Goal: Information Seeking & Learning: Learn about a topic

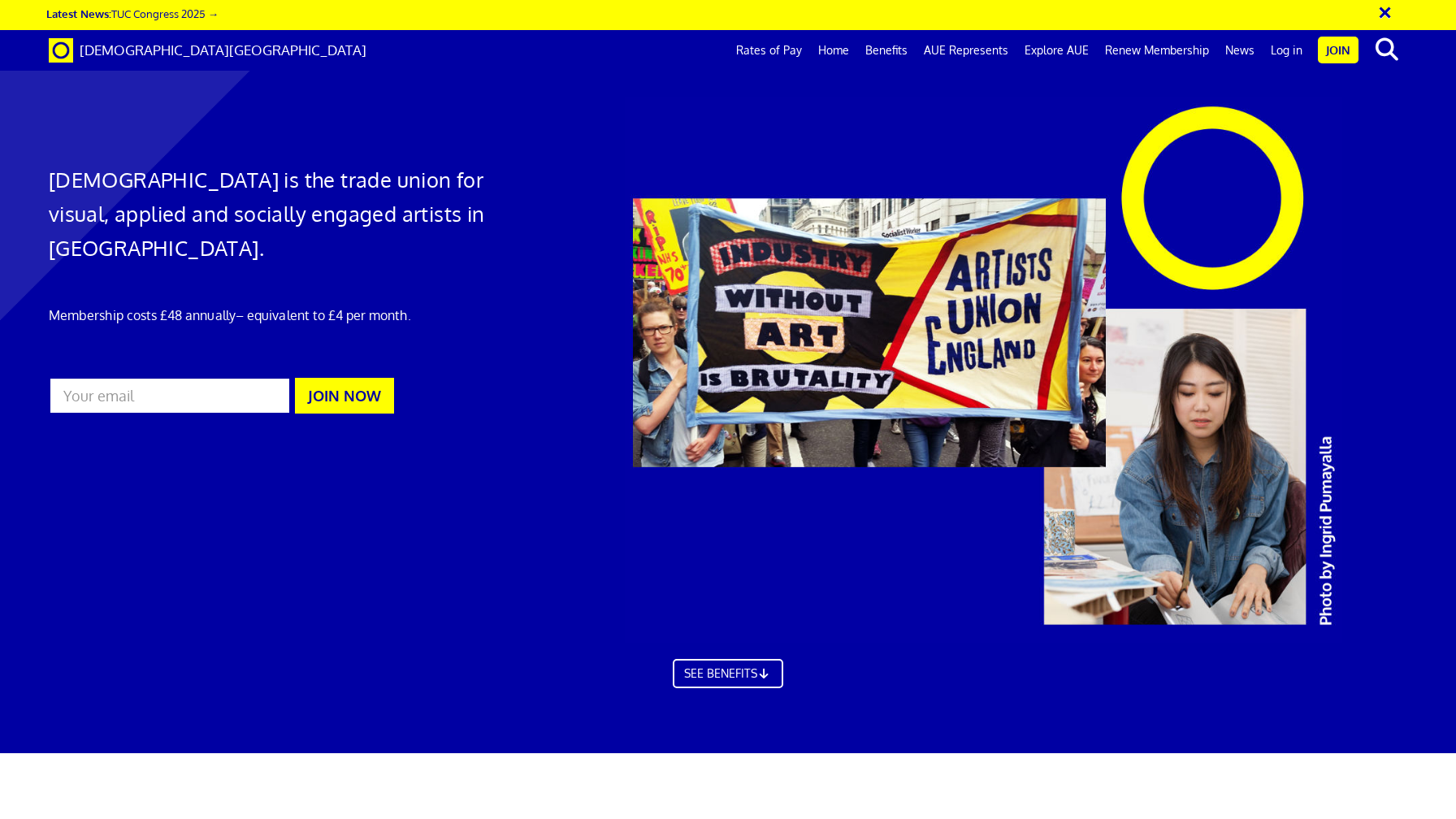
scroll to position [760, 0]
click at [760, 50] on link "Rates of Pay" at bounding box center [769, 50] width 82 height 40
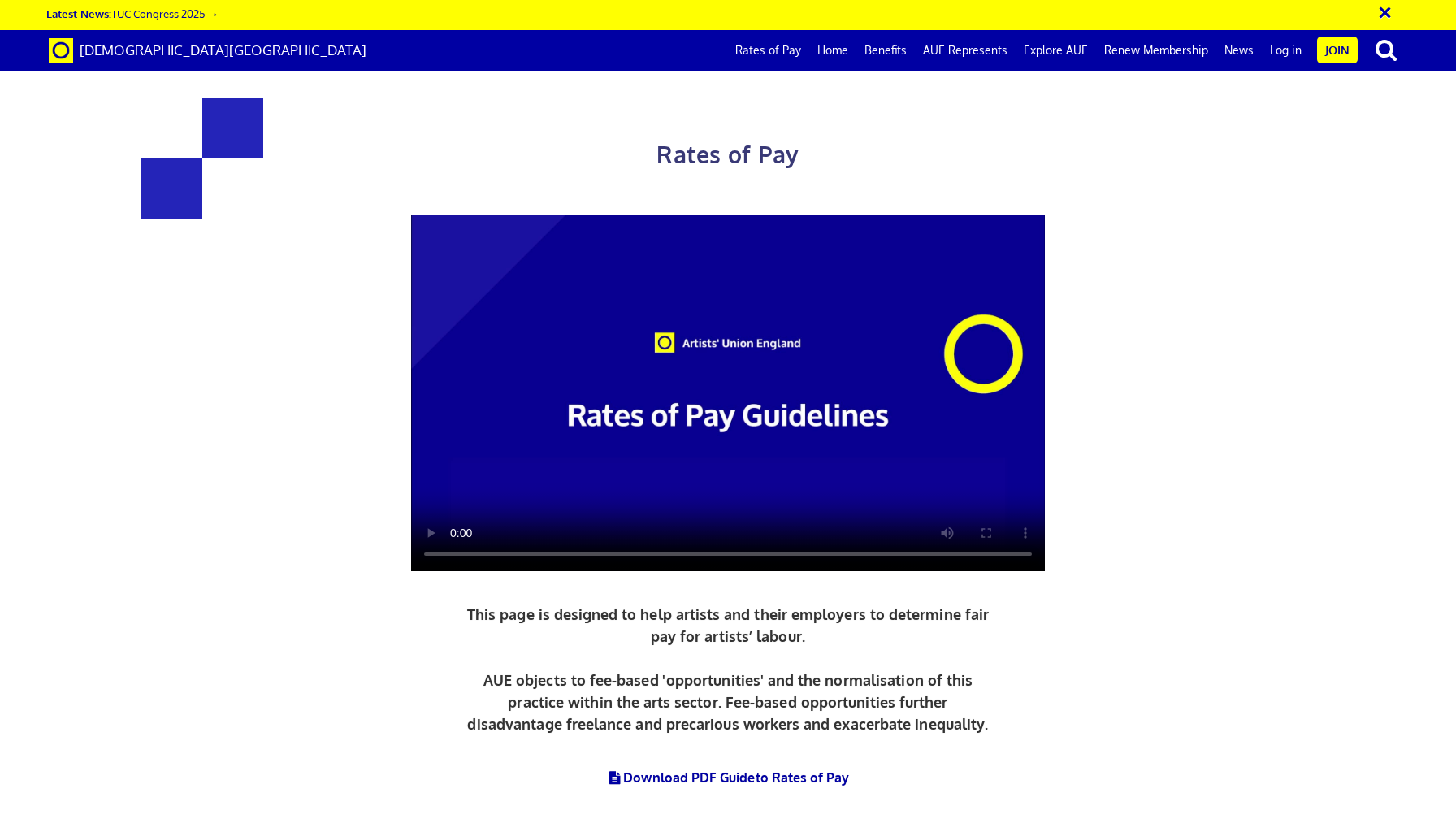
click at [688, 486] on video at bounding box center [728, 394] width 634 height 357
